Goal: Download file/media

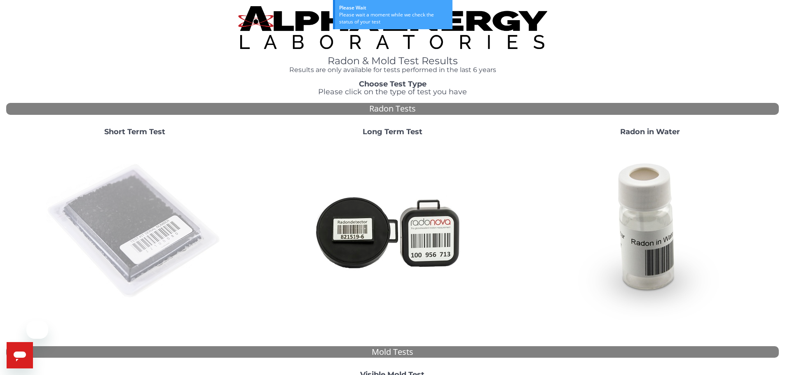
click at [151, 190] on img at bounding box center [134, 231] width 177 height 177
click at [135, 213] on img at bounding box center [134, 231] width 177 height 177
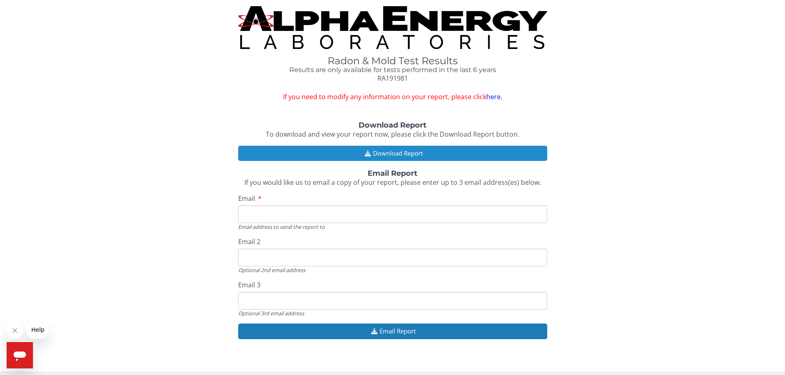
click at [416, 151] on button "Download Report" at bounding box center [392, 153] width 309 height 15
